Goal: Check status: Check status

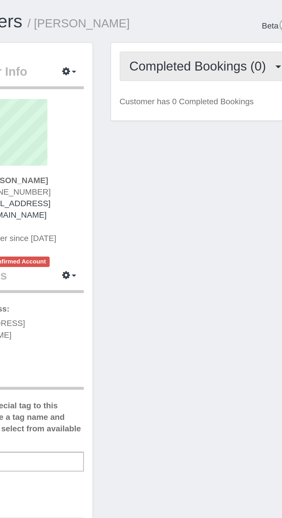
click at [178, 33] on span "Completed Bookings (0)" at bounding box center [156, 32] width 71 height 7
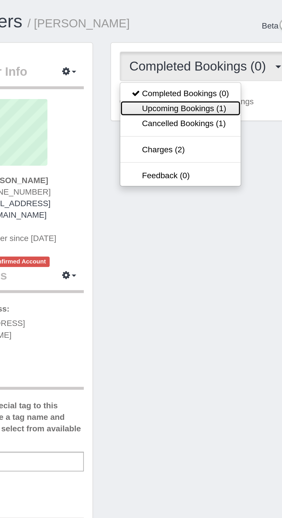
click at [167, 53] on link "Upcoming Bookings (1)" at bounding box center [146, 53] width 60 height 7
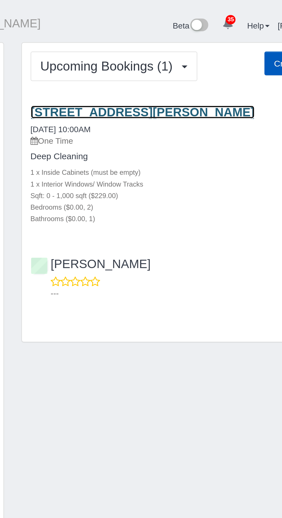
click at [180, 55] on link "1360 Otis St, Lakewood, CO 80214" at bounding box center [171, 55] width 111 height 7
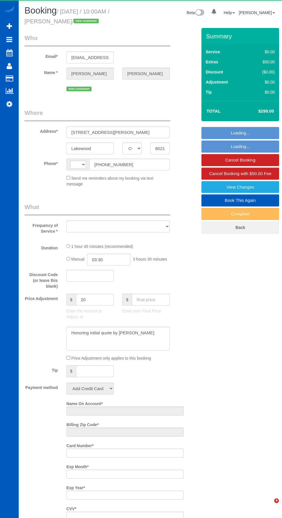
select select "CO"
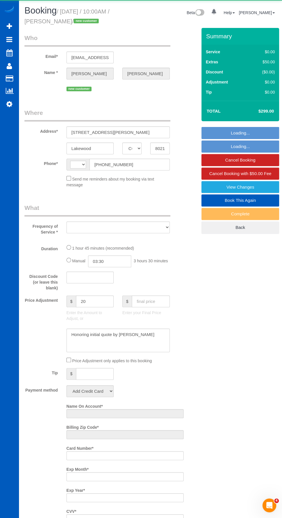
select select "string:[GEOGRAPHIC_DATA]"
select select "object:922"
select select "string:fspay-a15e7ca9-e3bf-4fcb-9070-73edd661edea"
select select "199"
select select "2"
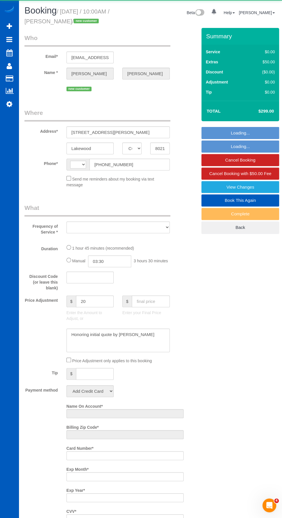
select select "spot1"
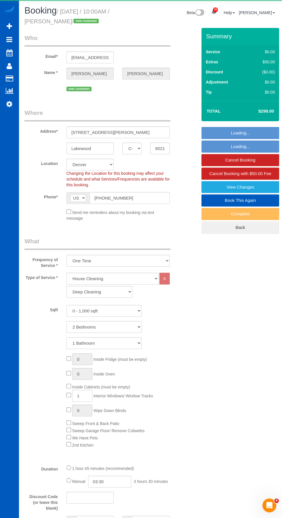
select select "object:1102"
select select "2"
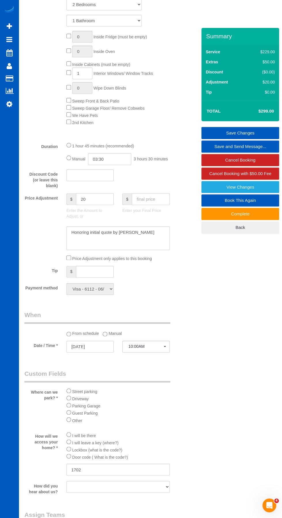
scroll to position [516, 0]
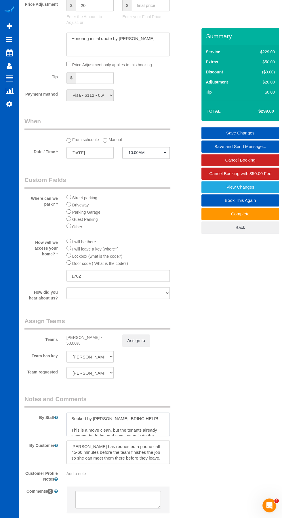
click at [138, 423] on textarea at bounding box center [117, 424] width 103 height 24
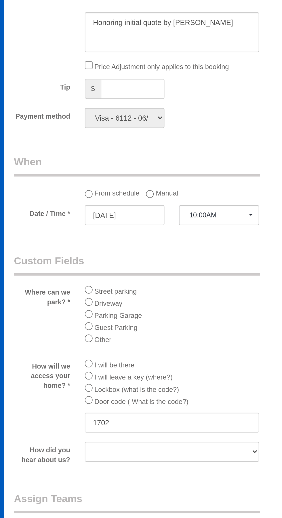
scroll to position [333, 0]
